Goal: Task Accomplishment & Management: Use online tool/utility

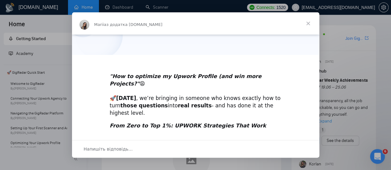
scroll to position [174, 0]
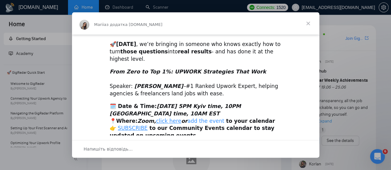
click at [190, 118] on link "add the event" at bounding box center [205, 121] width 37 height 6
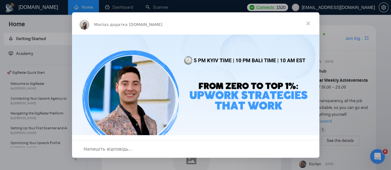
scroll to position [0, 0]
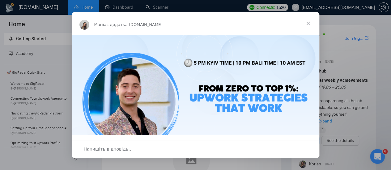
click at [308, 21] on span "Закрити" at bounding box center [308, 23] width 22 height 22
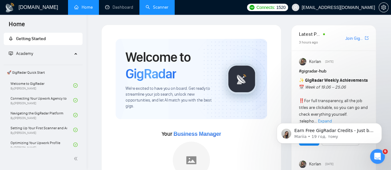
click at [150, 5] on link "Scanner" at bounding box center [157, 7] width 23 height 5
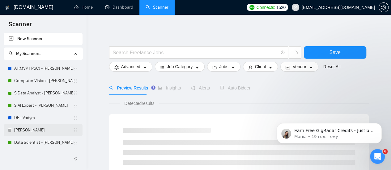
click at [38, 130] on link "[PERSON_NAME]" at bounding box center [43, 130] width 59 height 12
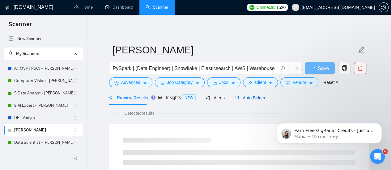
click at [245, 98] on span "Auto Bidder" at bounding box center [250, 98] width 31 height 5
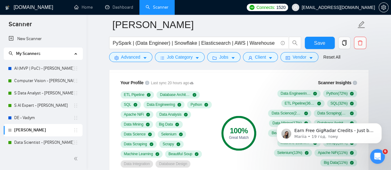
scroll to position [433, 0]
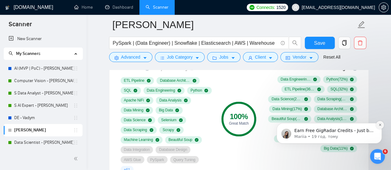
click at [381, 124] on icon "Dismiss notification" at bounding box center [379, 124] width 3 height 3
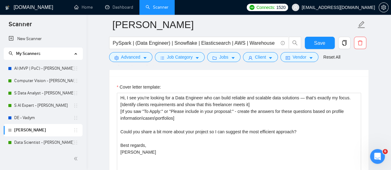
scroll to position [711, 0]
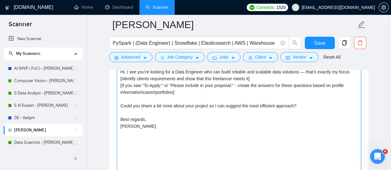
click at [166, 104] on textarea "Hi, I see you’re looking for a Data Engineer who can build reliable and scalabl…" at bounding box center [239, 136] width 244 height 139
click at [193, 126] on textarea "Hi, I see you’re looking for a Data Engineer who can build reliable and scalabl…" at bounding box center [239, 136] width 244 height 139
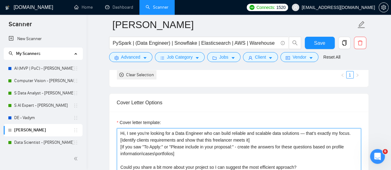
scroll to position [680, 0]
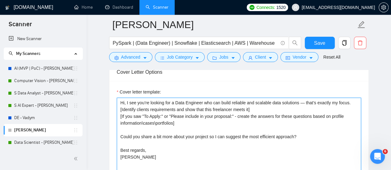
click at [182, 107] on textarea "Hi, I see you’re looking for a Data Engineer who can build reliable and scalabl…" at bounding box center [239, 167] width 244 height 139
click at [178, 110] on textarea "Hi, I see you’re looking for a Data Engineer who can build reliable and scalabl…" at bounding box center [239, 167] width 244 height 139
click at [183, 111] on textarea "Hi, I see you’re looking for a Data Engineer who can build reliable and scalabl…" at bounding box center [239, 167] width 244 height 139
click at [194, 114] on textarea "Hi, I see you’re looking for a Data Engineer who can build reliable and scalabl…" at bounding box center [239, 167] width 244 height 139
click at [177, 141] on textarea "Hi, I see you’re looking for a Data Engineer who can build reliable and scalabl…" at bounding box center [239, 167] width 244 height 139
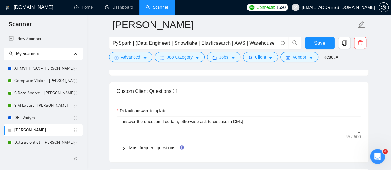
scroll to position [866, 0]
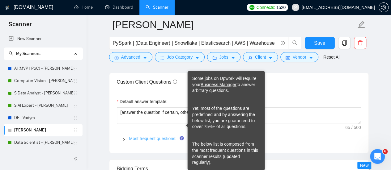
click at [168, 136] on link "Most frequent questions:" at bounding box center [152, 138] width 47 height 5
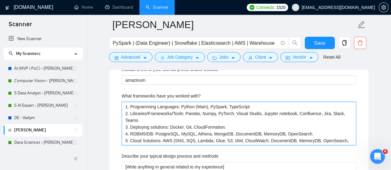
click at [171, 111] on with\? "1. Programming Languages: Python (Main), PySpark, TypeScript 2. Libraries/Frame…" at bounding box center [239, 124] width 234 height 44
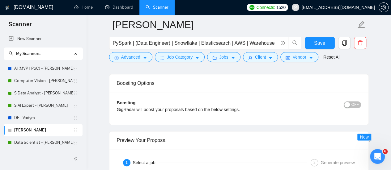
scroll to position [1546, 0]
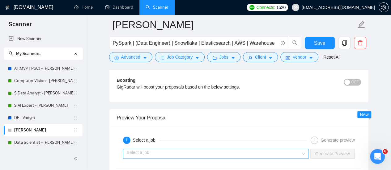
click at [153, 149] on input "search" at bounding box center [214, 153] width 174 height 9
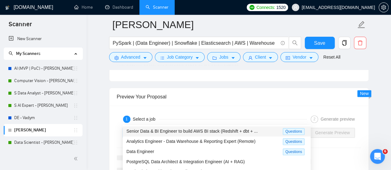
scroll to position [1577, 0]
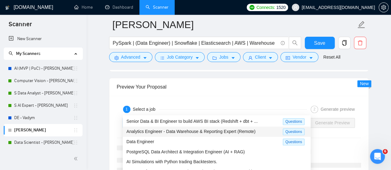
click at [170, 132] on span "Analytics Engineer - Data Warehouse & Reporting Expert (Remote)" at bounding box center [190, 131] width 129 height 5
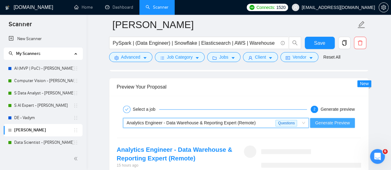
click at [317, 120] on span "Generate Preview" at bounding box center [332, 123] width 35 height 7
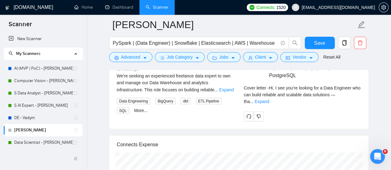
scroll to position [1638, 0]
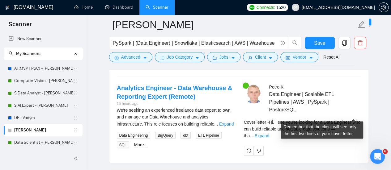
click at [269, 133] on link "Expand" at bounding box center [262, 135] width 15 height 5
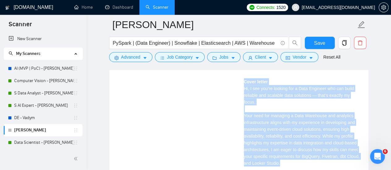
scroll to position [1824, 0]
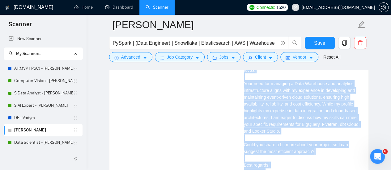
drag, startPoint x: 240, startPoint y: 109, endPoint x: 314, endPoint y: 156, distance: 87.6
click at [316, 158] on div "[PERSON_NAME] Data Engineer | Scalable ETL Pipelines | AWS | PySpark | PostgreS…" at bounding box center [302, 45] width 127 height 294
copy div "Lore ipsumdolor si ame cons adip ELI/sed/DoeIusmo? T inci utlaboree doloremagn …"
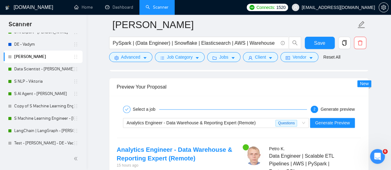
scroll to position [75, 0]
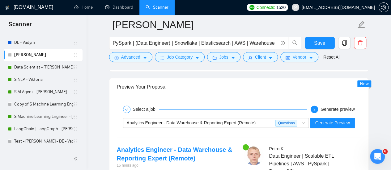
click at [187, 121] on span "Analytics Engineer - Data Warehouse & Reporting Expert (Remote)" at bounding box center [191, 123] width 129 height 5
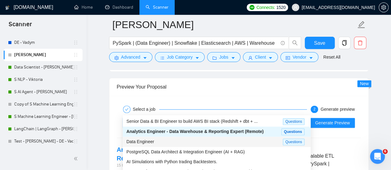
click at [178, 144] on div "Data Engineer" at bounding box center [204, 141] width 156 height 7
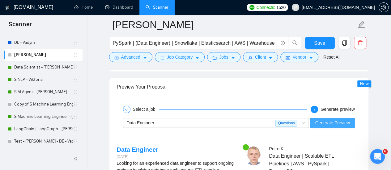
click at [342, 120] on span "Generate Preview" at bounding box center [332, 123] width 35 height 7
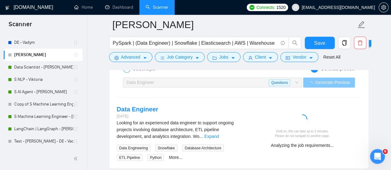
scroll to position [1607, 0]
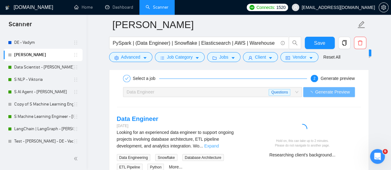
click at [219, 144] on link "Expand" at bounding box center [211, 146] width 15 height 5
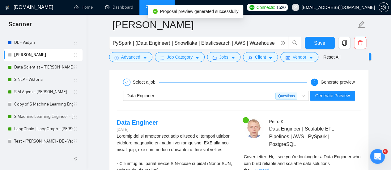
scroll to position [1638, 0]
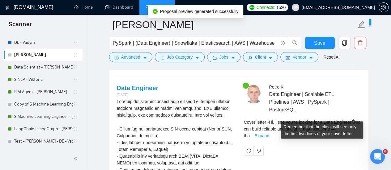
click at [269, 133] on link "Expand" at bounding box center [262, 135] width 15 height 5
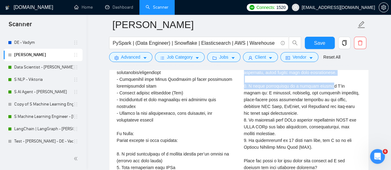
scroll to position [1917, 0]
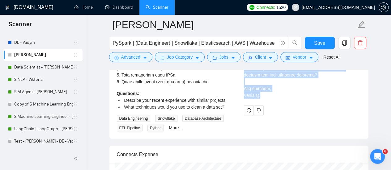
drag, startPoint x: 240, startPoint y: 75, endPoint x: 270, endPoint y: 83, distance: 32.2
copy div "Loremips dolo sitame consectetu adip elitsed doeiusmo T incididu, utlaboree, do…"
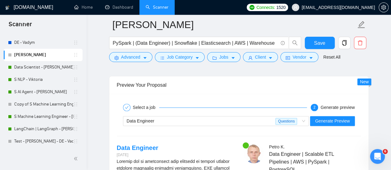
scroll to position [1577, 0]
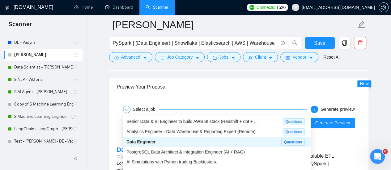
click at [165, 118] on div "Data Engineer" at bounding box center [201, 122] width 149 height 9
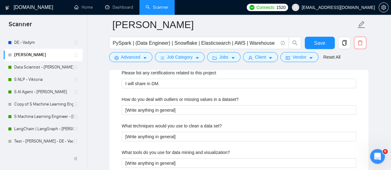
scroll to position [958, 0]
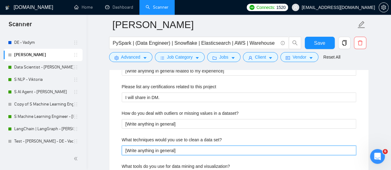
click at [205, 146] on set\? "[Write anything in general]" at bounding box center [239, 151] width 234 height 10
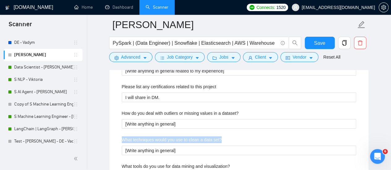
drag, startPoint x: 222, startPoint y: 126, endPoint x: 107, endPoint y: 129, distance: 115.3
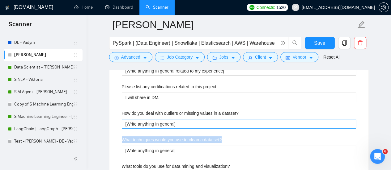
copy label "What techniques would you use to clean a data set?"
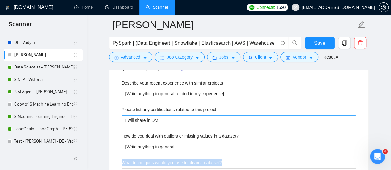
scroll to position [927, 0]
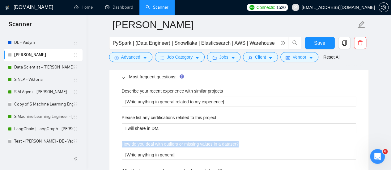
drag, startPoint x: 120, startPoint y: 131, endPoint x: 241, endPoint y: 131, distance: 121.8
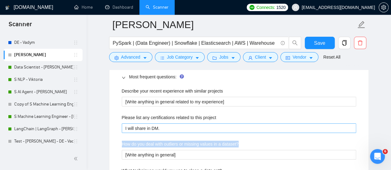
copy label "How do you deal with outliers or missing values in a dataset?"
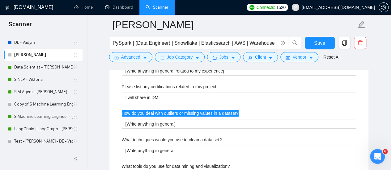
scroll to position [989, 0]
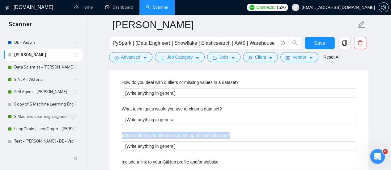
drag, startPoint x: 236, startPoint y: 121, endPoint x: 122, endPoint y: 119, distance: 113.5
copy label "What tools do you use for data mining and visualization?"
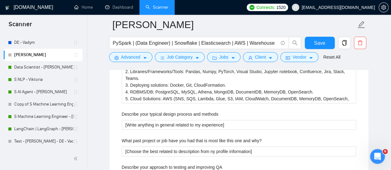
scroll to position [1144, 0]
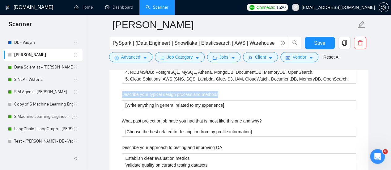
drag, startPoint x: 220, startPoint y: 80, endPoint x: 119, endPoint y: 82, distance: 101.4
click at [119, 82] on div "Describe your recent experience with similar projects [Write anything in genera…" at bounding box center [239, 82] width 244 height 428
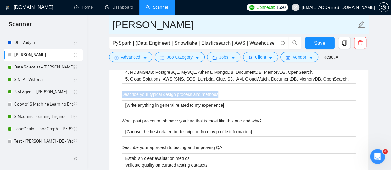
copy label "Describe your typical design process and methods"
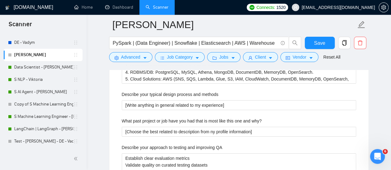
click at [208, 118] on div "What past project or job have you had that is most like this one and why?" at bounding box center [239, 122] width 234 height 9
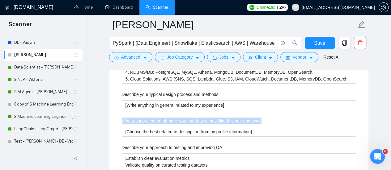
drag, startPoint x: 268, startPoint y: 107, endPoint x: 106, endPoint y: 105, distance: 162.0
click at [106, 105] on main "[PERSON_NAME] PySpark | (Data Engineer) | Snowflake | Elasticsearch | AWS | War…" at bounding box center [238, 69] width 285 height 2376
click at [134, 118] on label "What past project or job have you had that is most like this one and why?" at bounding box center [192, 121] width 140 height 7
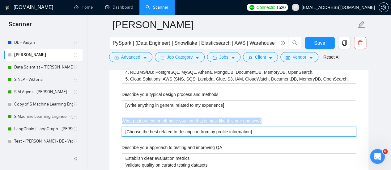
click at [134, 127] on why\? "[Choose the best related to description from ny profile information]" at bounding box center [239, 132] width 234 height 10
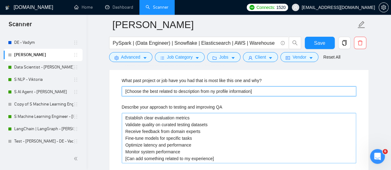
scroll to position [1175, 0]
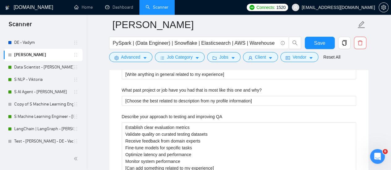
click at [218, 113] on label "Describe your approach to testing and improving QA" at bounding box center [172, 116] width 100 height 7
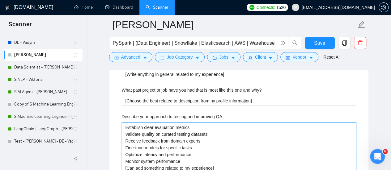
click at [218, 123] on QA "Establish clear evaluation metrics Validate quality on curated testing datasets…" at bounding box center [239, 148] width 234 height 50
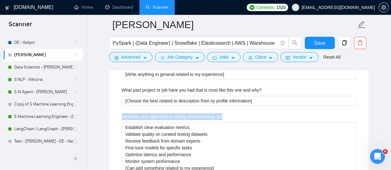
drag, startPoint x: 226, startPoint y: 105, endPoint x: 104, endPoint y: 103, distance: 122.1
click at [104, 103] on main "[PERSON_NAME] PySpark | (Data Engineer) | Snowflake | Elasticsearch | AWS | War…" at bounding box center [238, 38] width 285 height 2376
copy label "Describe your approach to testing and improving QA"
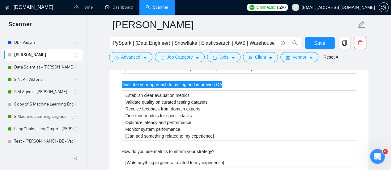
scroll to position [1237, 0]
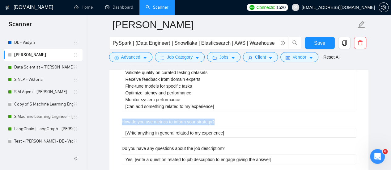
drag, startPoint x: 219, startPoint y: 109, endPoint x: 110, endPoint y: 110, distance: 109.4
copy label "How do you use metrics to inform your strategy?"
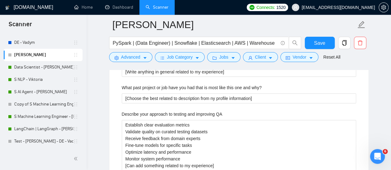
scroll to position [1175, 0]
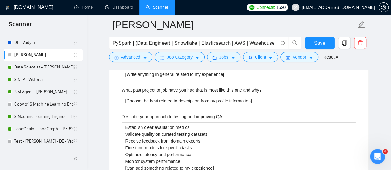
click at [377, 100] on main "[PERSON_NAME] PySpark | (Data Engineer) | Snowflake | Elasticsearch | AWS | War…" at bounding box center [238, 38] width 285 height 2376
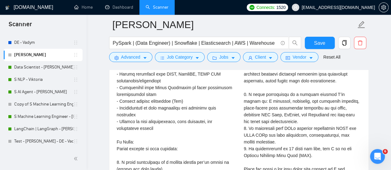
scroll to position [1855, 0]
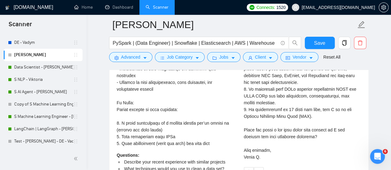
click at [275, 131] on div "Cover letter" at bounding box center [302, 69] width 117 height 184
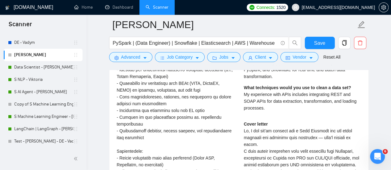
scroll to position [1731, 0]
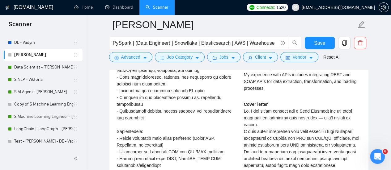
click at [177, 120] on div "Looking for an experienced data engineer to support ongoing projects involving …" at bounding box center [175, 138] width 117 height 265
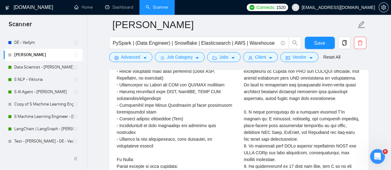
scroll to position [1855, 0]
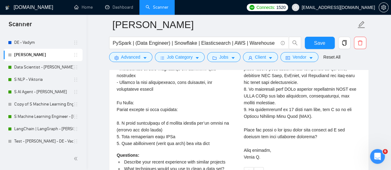
click at [311, 97] on div "Cover letter" at bounding box center [302, 69] width 117 height 184
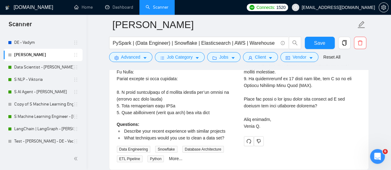
scroll to position [1917, 0]
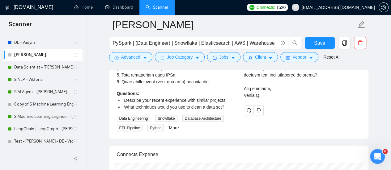
click at [154, 90] on div "Questions: Describe your recent experience with similar projects What technique…" at bounding box center [175, 100] width 117 height 20
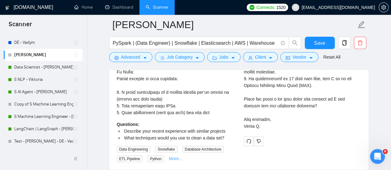
click at [177, 156] on link "More..." at bounding box center [176, 158] width 14 height 5
click at [260, 140] on icon "dislike" at bounding box center [259, 142] width 4 height 4
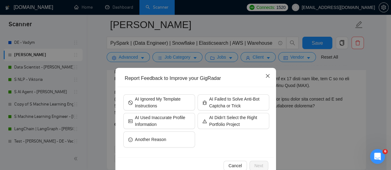
click at [266, 75] on icon "close" at bounding box center [267, 76] width 5 height 5
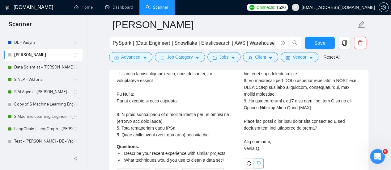
scroll to position [1855, 0]
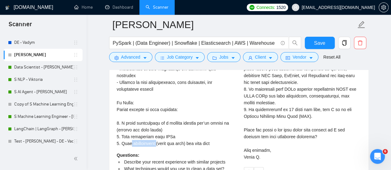
drag, startPoint x: 130, startPoint y: 137, endPoint x: 152, endPoint y: 135, distance: 22.3
click at [152, 135] on div "Looking for an experienced data engineer to support ongoing projects involving …" at bounding box center [175, 14] width 117 height 265
click at [182, 130] on div "Looking for an experienced data engineer to support ongoing projects involving …" at bounding box center [175, 14] width 117 height 265
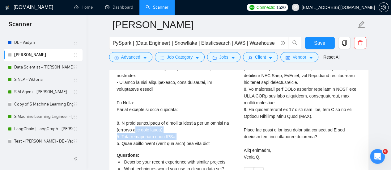
drag, startPoint x: 117, startPoint y: 137, endPoint x: 134, endPoint y: 124, distance: 21.9
click at [134, 125] on div "Looking for an experienced data engineer to support ongoing projects involving …" at bounding box center [175, 14] width 117 height 265
click at [149, 113] on div "Looking for an experienced data engineer to support ongoing projects involving …" at bounding box center [175, 14] width 117 height 265
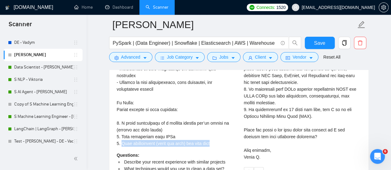
drag, startPoint x: 121, startPoint y: 137, endPoint x: 212, endPoint y: 136, distance: 91.8
click at [212, 136] on div "Looking for an experienced data engineer to support ongoing projects involving …" at bounding box center [175, 14] width 117 height 265
copy div "Your availability (hours per week) and time zone"
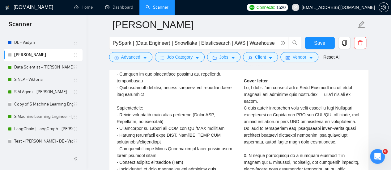
scroll to position [1700, 0]
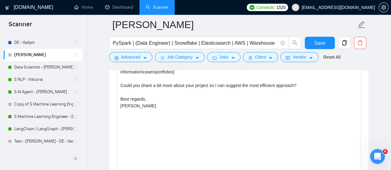
scroll to position [680, 0]
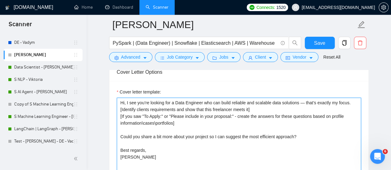
click at [224, 111] on textarea "Hi, I see you’re looking for a Data Engineer who can build reliable and scalabl…" at bounding box center [239, 167] width 244 height 139
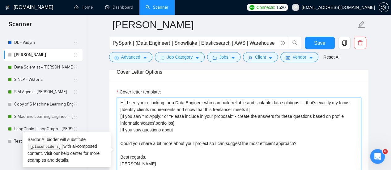
paste textarea "Your availability (hours per week) and time zone"
drag, startPoint x: 184, startPoint y: 118, endPoint x: 175, endPoint y: 116, distance: 9.2
click at [175, 116] on textarea "Hi, I see you’re looking for a Data Engineer who can build reliable and scalabl…" at bounding box center [239, 167] width 244 height 139
drag, startPoint x: 229, startPoint y: 120, endPoint x: 234, endPoint y: 118, distance: 5.4
click at [229, 120] on textarea "Hi, I see you’re looking for a Data Engineer who can build reliable and scalabl…" at bounding box center [239, 167] width 244 height 139
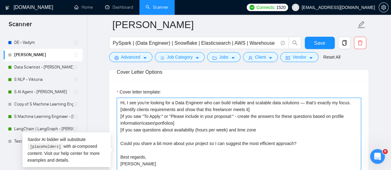
click at [262, 118] on textarea "Hi, I see you’re looking for a Data Engineer who can build reliable and scalabl…" at bounding box center [239, 167] width 244 height 139
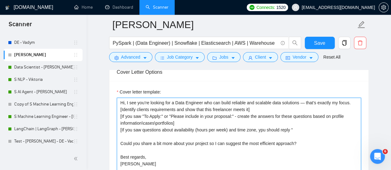
paste textarea "I am available for a [DEMOGRAPHIC_DATA] job, usually my schedule is from 10 am …"
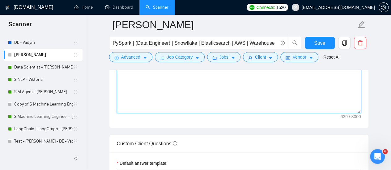
scroll to position [866, 0]
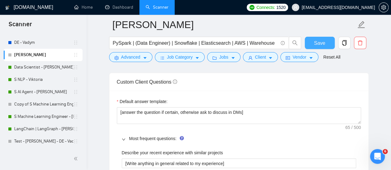
type textarea "Hi, I see you’re looking for a Data Engineer who can build reliable and scalabl…"
click at [321, 43] on span "Save" at bounding box center [319, 43] width 11 height 8
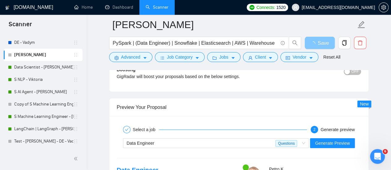
scroll to position [1144, 0]
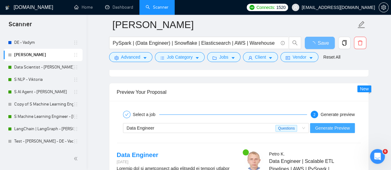
click at [335, 125] on span "Generate Preview" at bounding box center [332, 128] width 35 height 7
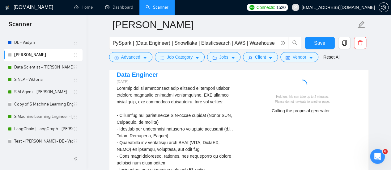
scroll to position [1206, 0]
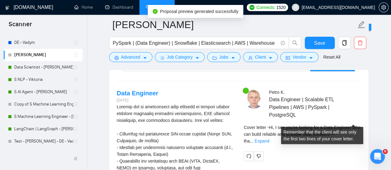
click at [253, 139] on span "..." at bounding box center [252, 141] width 4 height 5
click at [269, 139] on link "Expand" at bounding box center [262, 141] width 15 height 5
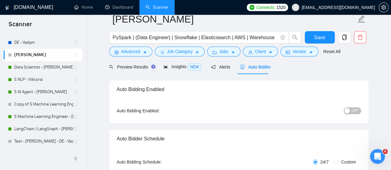
scroll to position [0, 0]
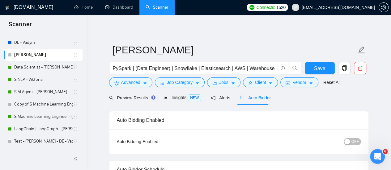
click at [349, 141] on div "button" at bounding box center [347, 142] width 6 height 6
click at [318, 71] on span "Save" at bounding box center [319, 69] width 11 height 8
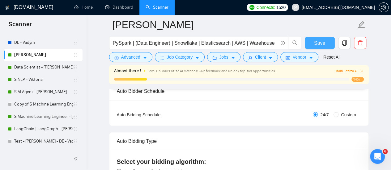
scroll to position [93, 0]
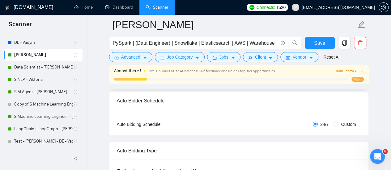
click at [339, 76] on div "Almost there ! Level Up Your Laziza AI Matches! Give feedback and unlock top-ti…" at bounding box center [239, 75] width 250 height 14
click at [339, 70] on span "Train Laziza AI" at bounding box center [349, 71] width 28 height 6
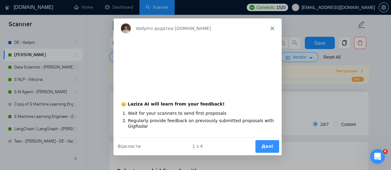
scroll to position [0, 0]
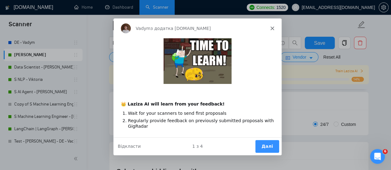
click at [272, 28] on icon "Закрити" at bounding box center [272, 28] width 4 height 4
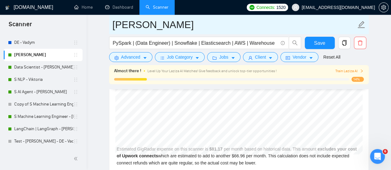
scroll to position [1638, 0]
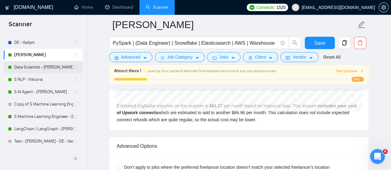
click at [31, 68] on link "Data Scientist - [PERSON_NAME]" at bounding box center [43, 67] width 59 height 12
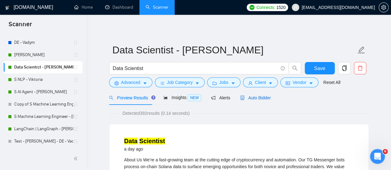
click at [248, 99] on span "Auto Bidder" at bounding box center [255, 98] width 31 height 5
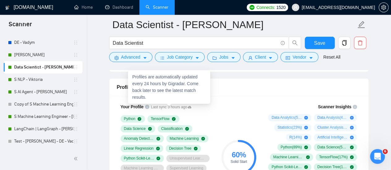
scroll to position [433, 0]
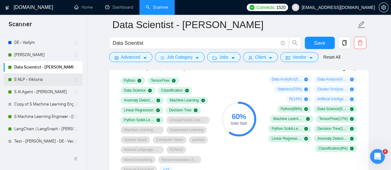
click at [54, 75] on link "S NLP - Viktoria" at bounding box center [43, 80] width 59 height 12
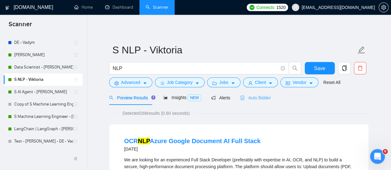
click at [249, 103] on div "Auto Bidder" at bounding box center [255, 98] width 31 height 15
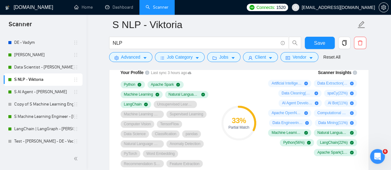
scroll to position [402, 0]
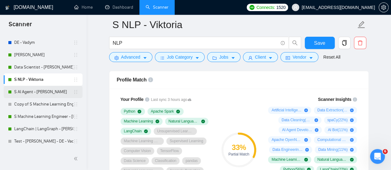
click at [36, 91] on link "S AI Agent - [PERSON_NAME]" at bounding box center [43, 92] width 59 height 12
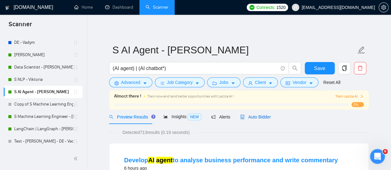
click at [258, 117] on span "Auto Bidder" at bounding box center [255, 117] width 31 height 5
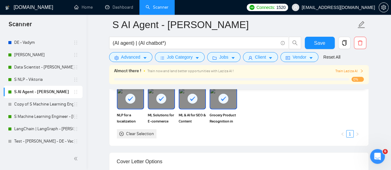
scroll to position [618, 0]
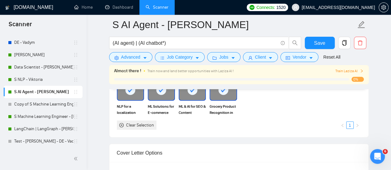
click at [43, 105] on link "Copy of S Machine Learning Engineer - [PERSON_NAME]" at bounding box center [43, 104] width 59 height 12
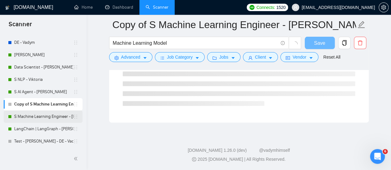
scroll to position [422, 0]
click at [33, 117] on link "S Machine Learning Engineer - [PERSON_NAME]" at bounding box center [43, 117] width 59 height 12
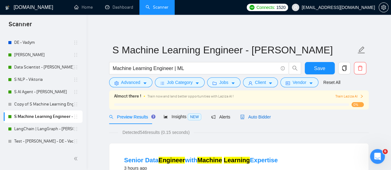
drag, startPoint x: 245, startPoint y: 116, endPoint x: 260, endPoint y: 111, distance: 15.2
click at [245, 117] on span "Auto Bidder" at bounding box center [255, 117] width 31 height 5
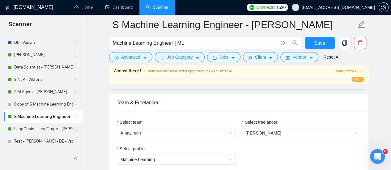
scroll to position [278, 0]
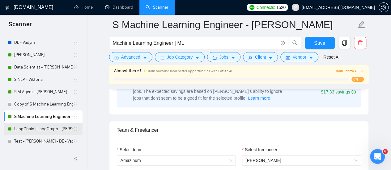
click at [56, 131] on link "LangChain | LangGraph - [PERSON_NAME]" at bounding box center [43, 129] width 59 height 12
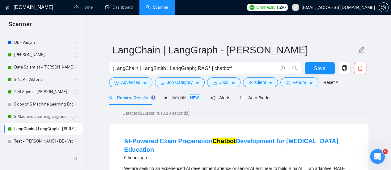
click at [270, 98] on div "Preview Results Insights NEW Alerts Auto Bidder" at bounding box center [239, 98] width 260 height 15
click at [258, 99] on span "Auto Bidder" at bounding box center [255, 98] width 31 height 5
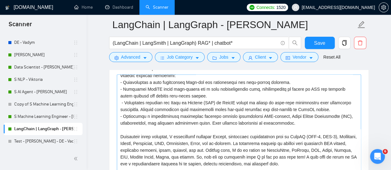
scroll to position [54, 0]
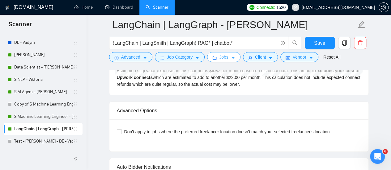
drag, startPoint x: 38, startPoint y: 117, endPoint x: 232, endPoint y: 59, distance: 202.3
click at [38, 117] on link "S Machine Learning Engineer - [PERSON_NAME]" at bounding box center [43, 117] width 59 height 12
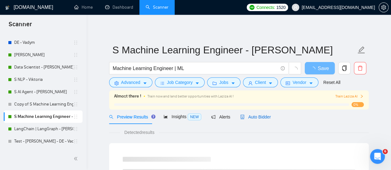
click at [248, 114] on div "Auto Bidder" at bounding box center [255, 117] width 31 height 7
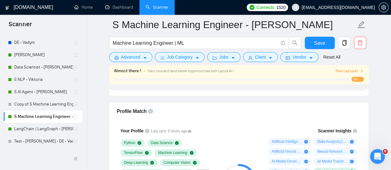
scroll to position [433, 0]
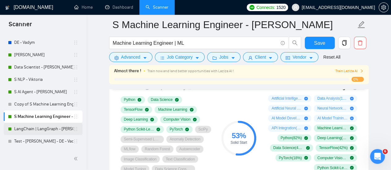
click at [53, 132] on link "LangChain | LangGraph - [PERSON_NAME]" at bounding box center [43, 129] width 59 height 12
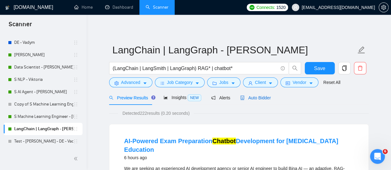
click at [258, 96] on span "Auto Bidder" at bounding box center [255, 98] width 31 height 5
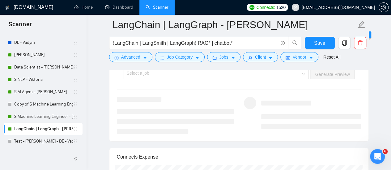
scroll to position [989, 0]
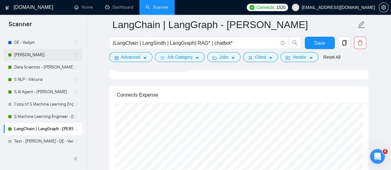
click at [26, 55] on link "[PERSON_NAME]" at bounding box center [43, 55] width 59 height 12
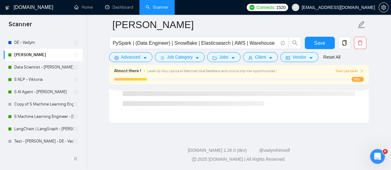
scroll to position [422, 0]
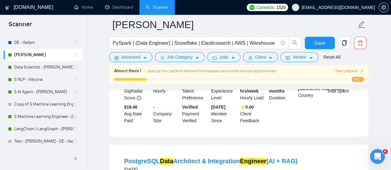
click at [176, 74] on div "Level Up Your Laziza AI Matches! Give feedback and unlock top-tier opportunitie…" at bounding box center [229, 71] width 164 height 7
click at [355, 71] on span "Train Laziza AI" at bounding box center [349, 71] width 28 height 6
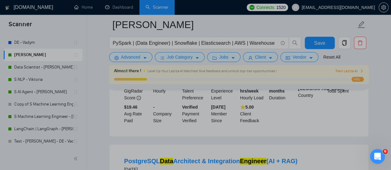
scroll to position [0, 0]
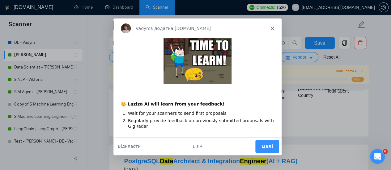
click at [275, 26] on div "Vadym з додатка [DOMAIN_NAME]" at bounding box center [197, 28] width 168 height 20
click at [271, 28] on polygon "Закрити" at bounding box center [272, 28] width 4 height 4
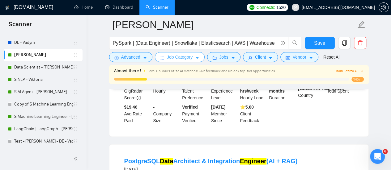
drag, startPoint x: 43, startPoint y: 92, endPoint x: 193, endPoint y: 61, distance: 153.1
click at [43, 92] on link "S AI Agent - [PERSON_NAME]" at bounding box center [43, 92] width 59 height 12
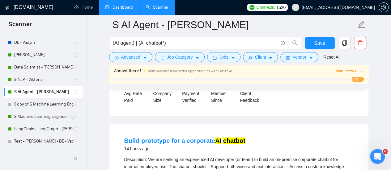
click at [115, 6] on link "Dashboard" at bounding box center [119, 7] width 28 height 5
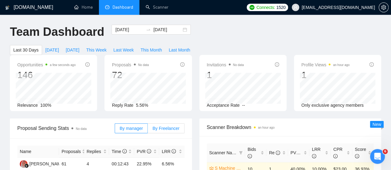
click at [160, 126] on span "By Freelancer" at bounding box center [165, 128] width 27 height 5
click at [148, 130] on input "By Freelancer" at bounding box center [148, 130] width 0 height 0
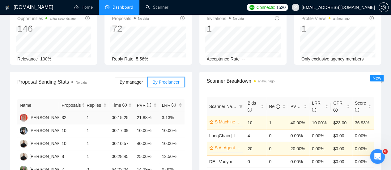
scroll to position [62, 0]
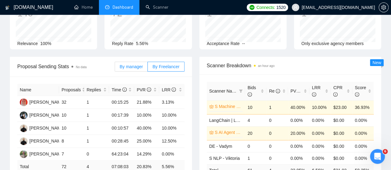
click at [142, 64] on span "By manager" at bounding box center [131, 66] width 23 height 5
click at [115, 68] on input "By manager" at bounding box center [115, 68] width 0 height 0
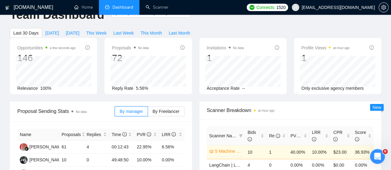
scroll to position [0, 0]
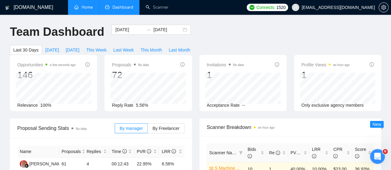
click at [90, 7] on link "Home" at bounding box center [83, 7] width 19 height 5
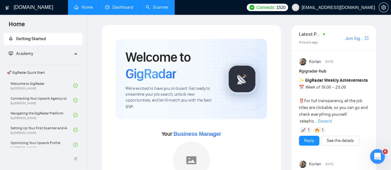
click at [154, 10] on link "Scanner" at bounding box center [157, 7] width 23 height 5
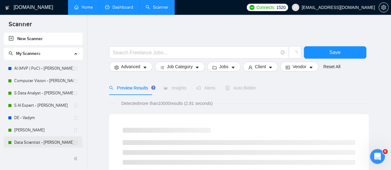
click at [39, 143] on link "Data Scientist - [PERSON_NAME]" at bounding box center [43, 143] width 59 height 12
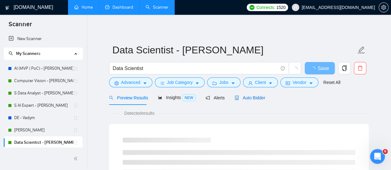
click at [254, 97] on span "Auto Bidder" at bounding box center [250, 98] width 31 height 5
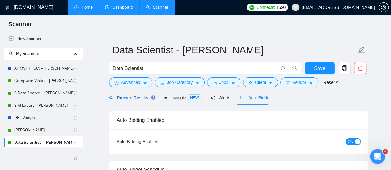
drag, startPoint x: 138, startPoint y: 98, endPoint x: 173, endPoint y: 93, distance: 34.6
click at [138, 98] on span "Preview Results" at bounding box center [131, 98] width 45 height 5
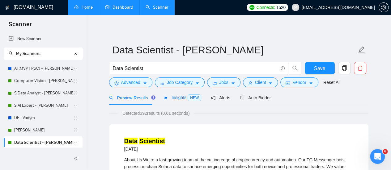
click at [174, 96] on span "Insights NEW" at bounding box center [183, 97] width 38 height 5
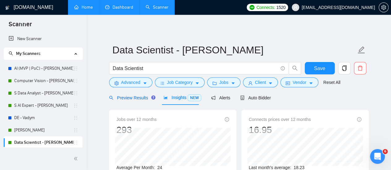
click at [130, 96] on span "Preview Results" at bounding box center [131, 98] width 45 height 5
